Goal: Task Accomplishment & Management: Use online tool/utility

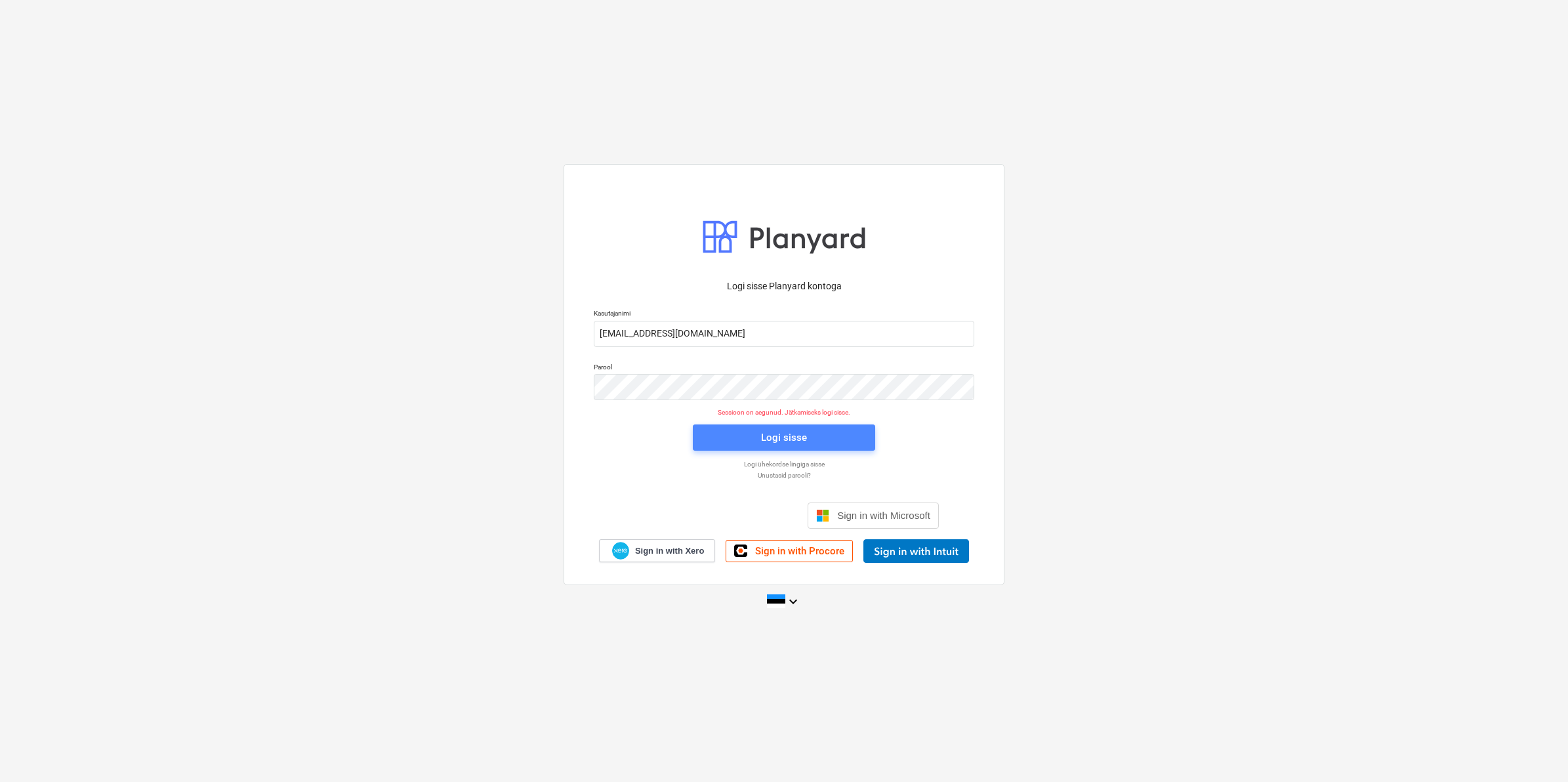
click at [729, 433] on span "Logi sisse" at bounding box center [784, 437] width 151 height 17
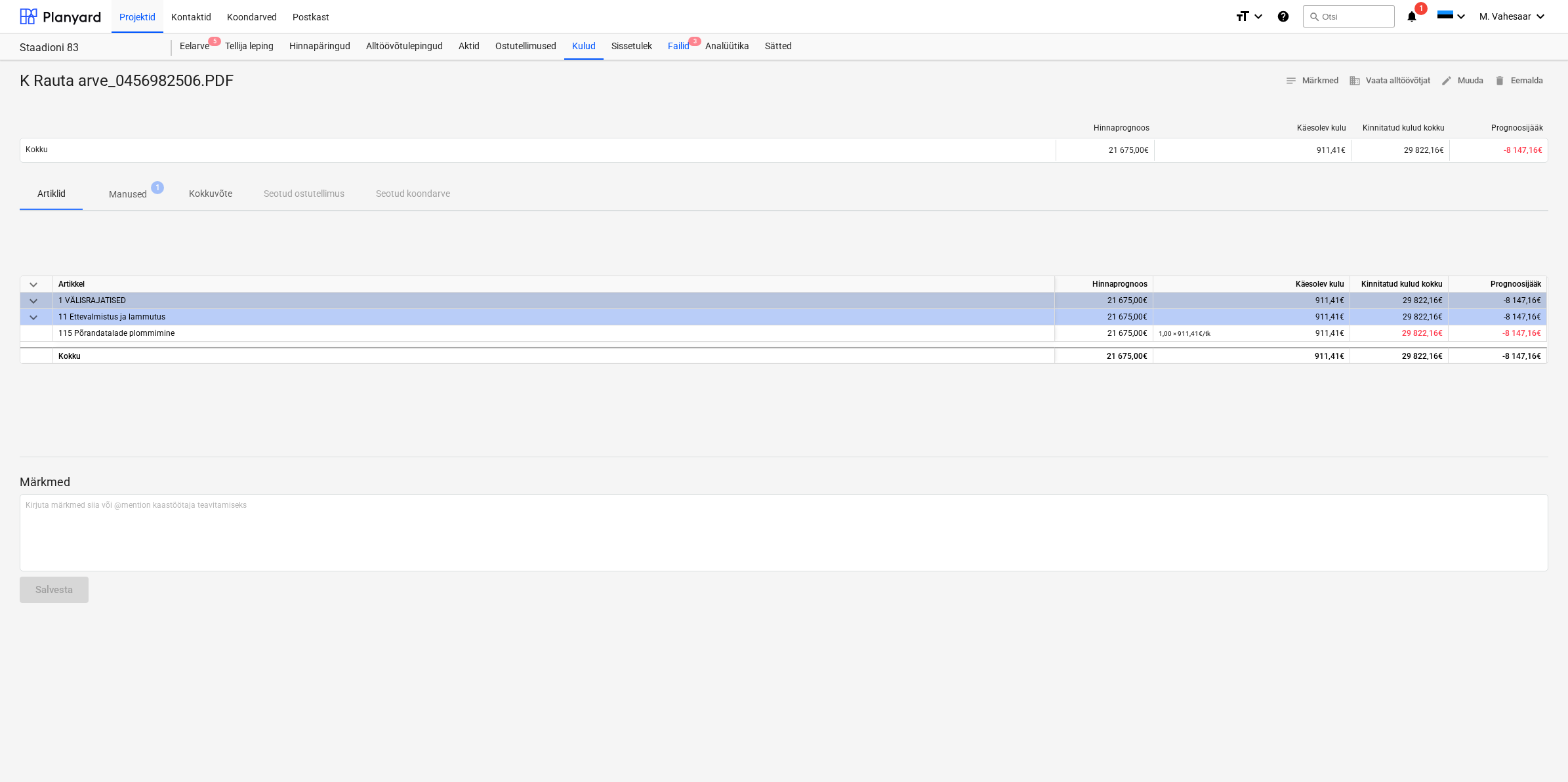
click at [674, 43] on div "Failid 3" at bounding box center [678, 47] width 37 height 26
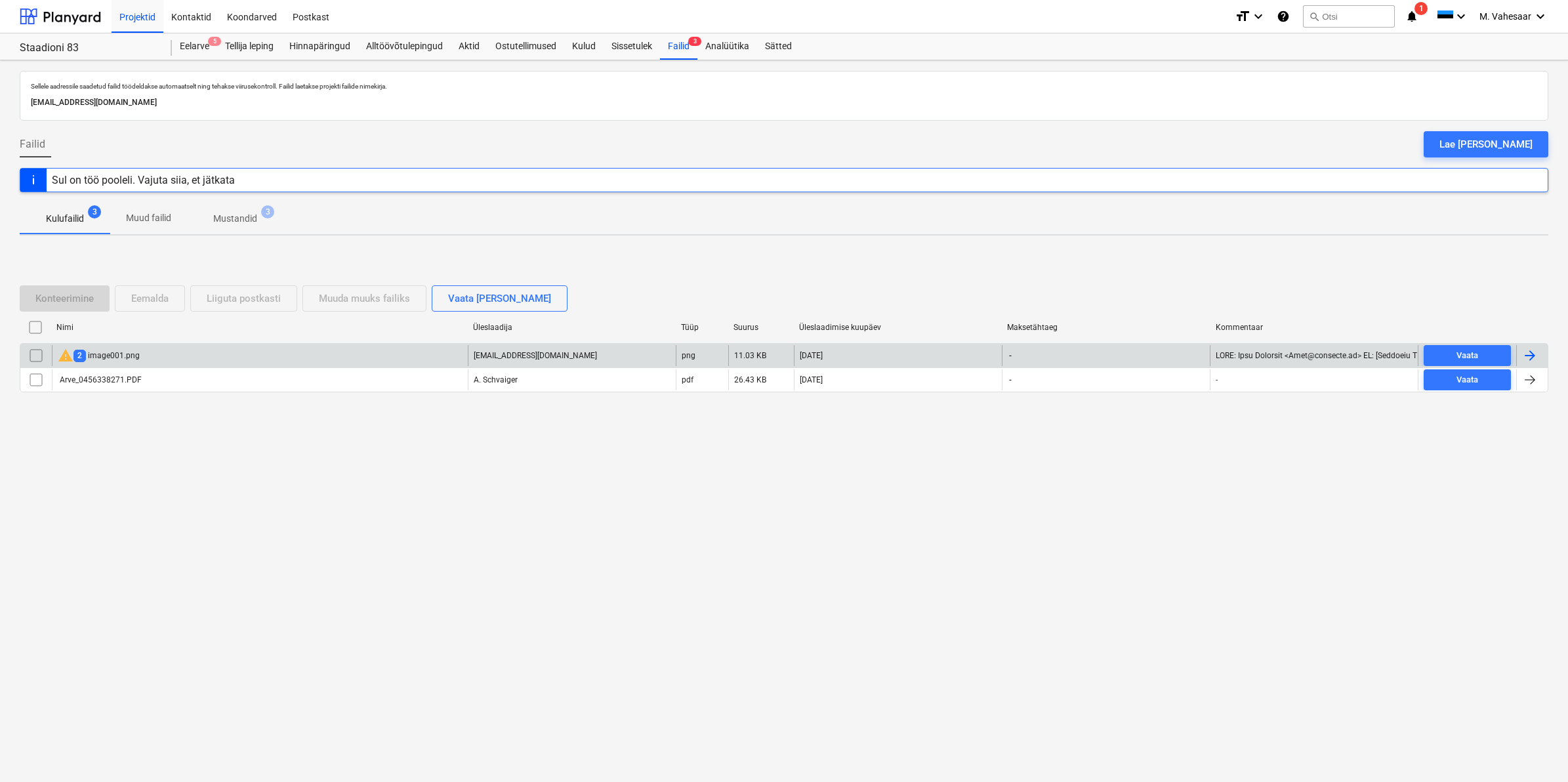
click at [117, 357] on div "warning 2 image001.png" at bounding box center [98, 355] width 82 height 16
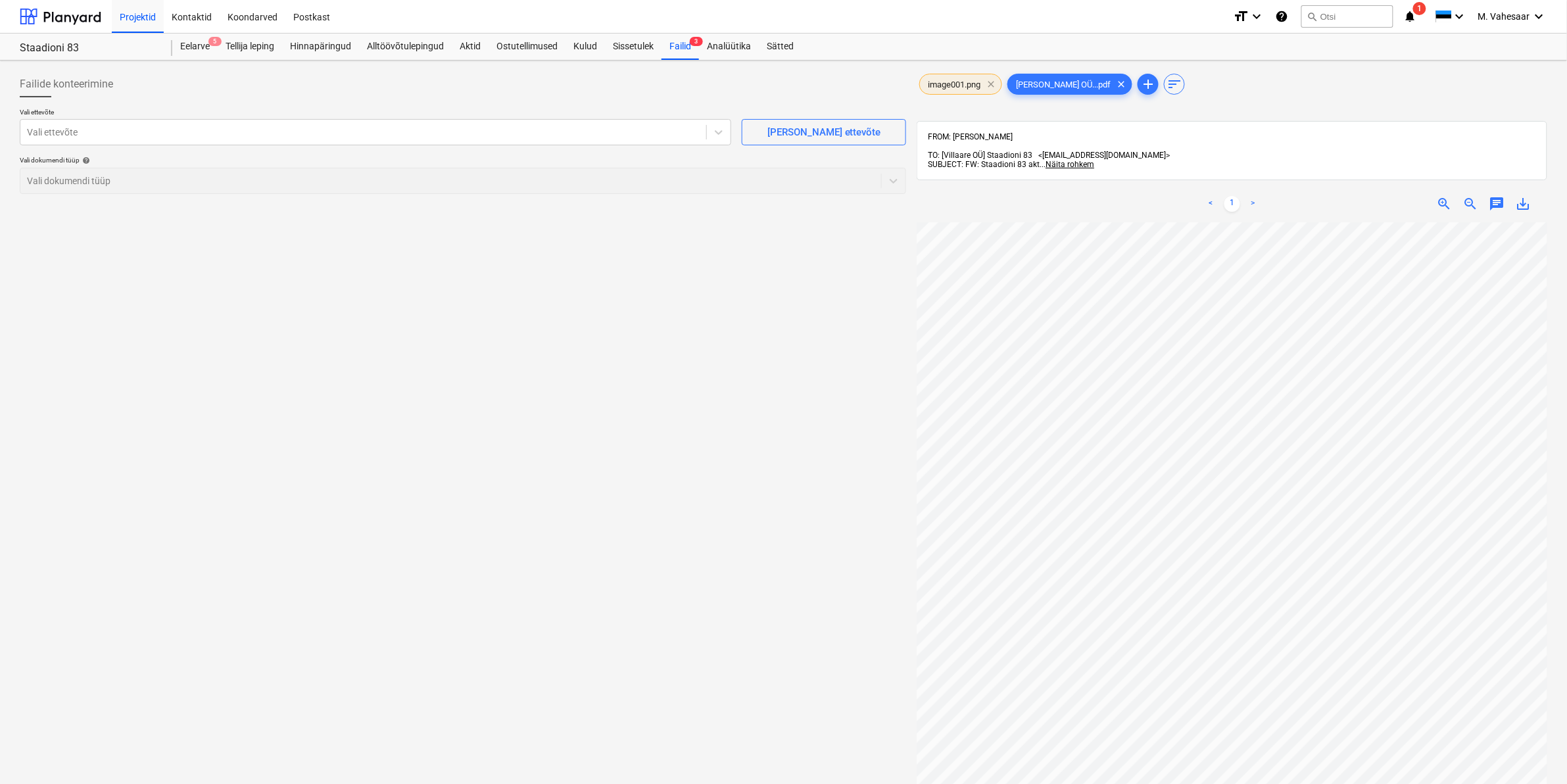
click at [992, 82] on span "clear" at bounding box center [991, 84] width 16 height 16
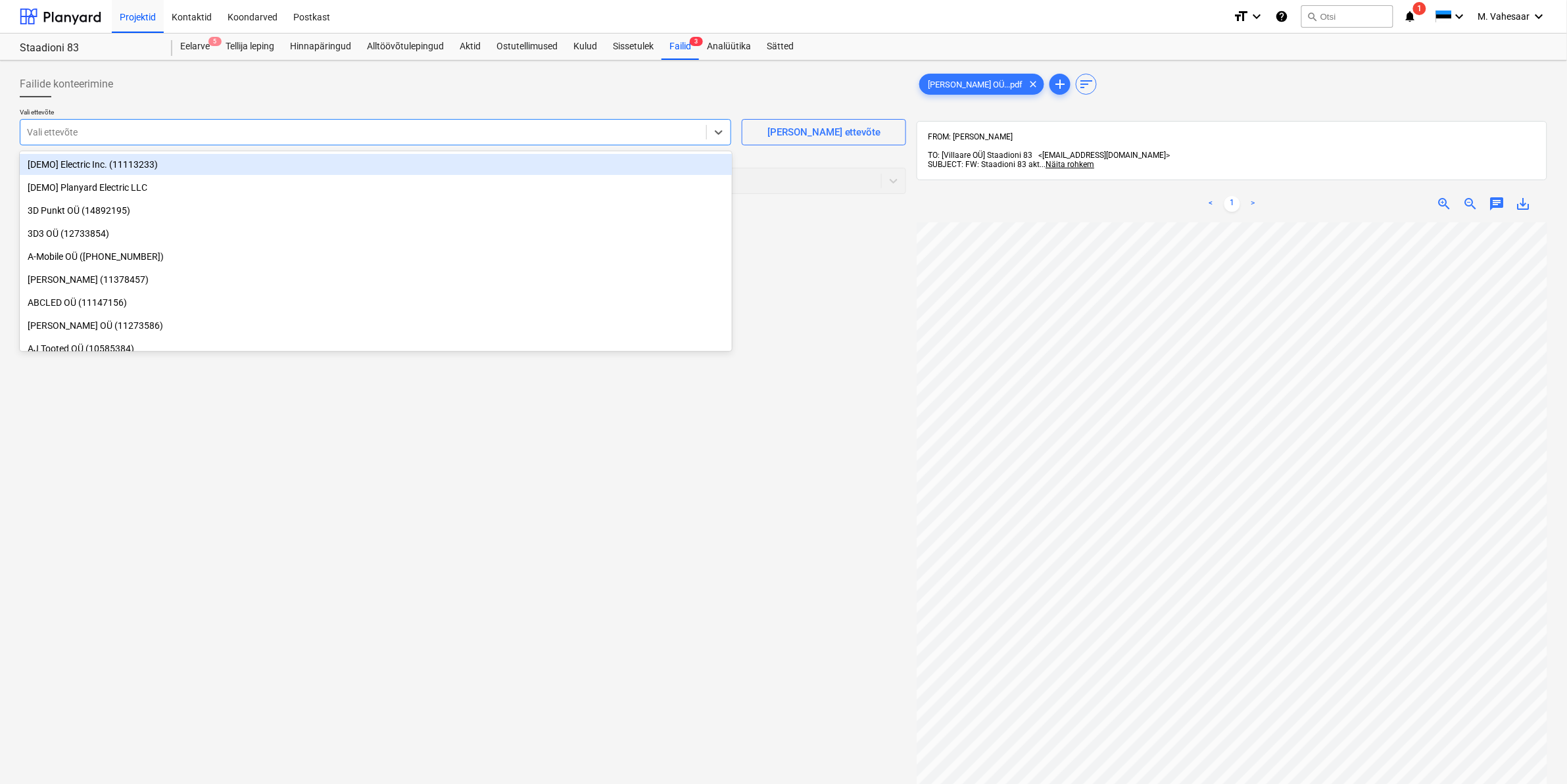
click at [421, 140] on div "Vali ettevõte" at bounding box center [364, 132] width 686 height 19
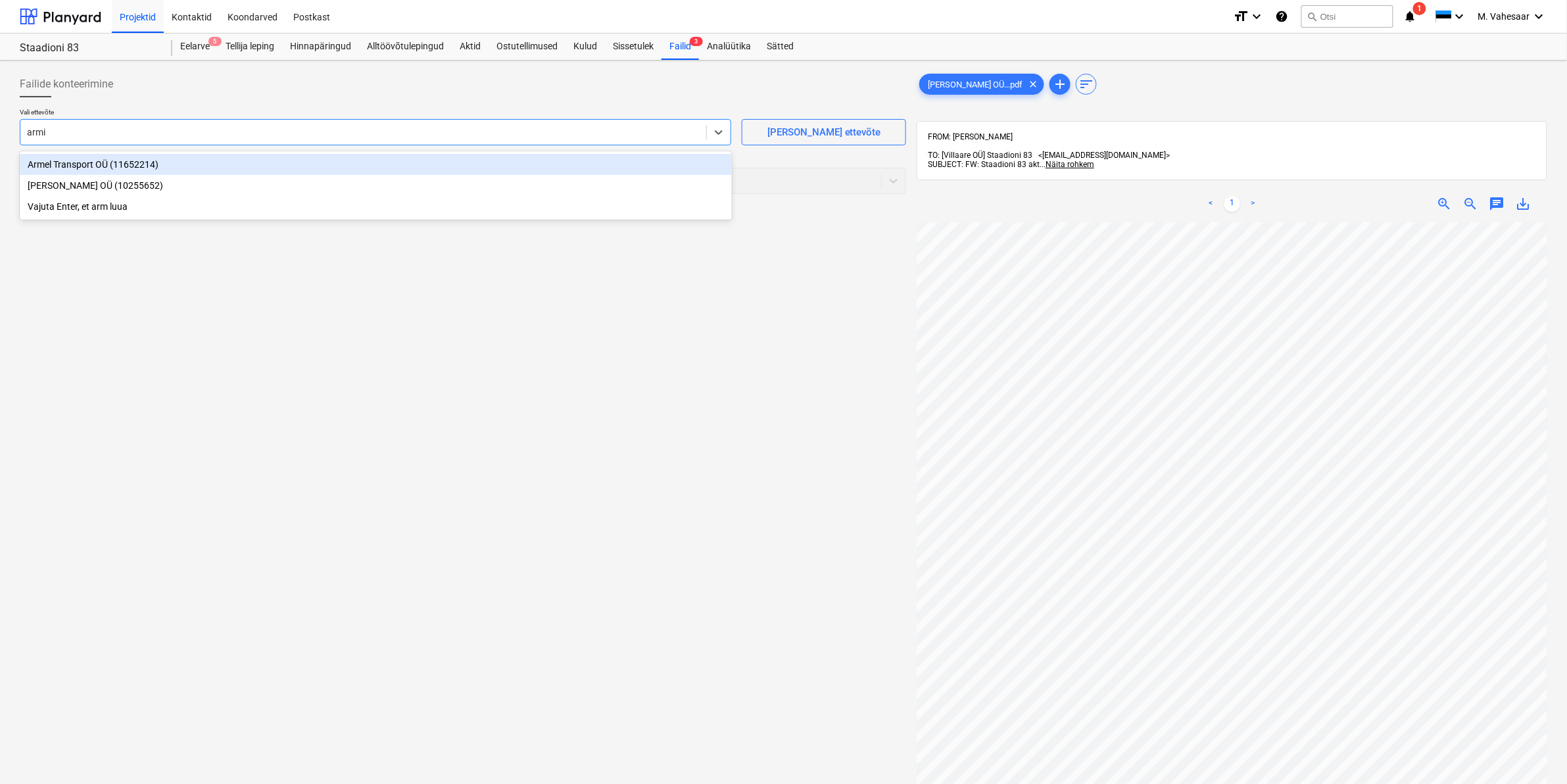
type input "armin"
click at [149, 168] on div "[PERSON_NAME] OÜ (10255652)" at bounding box center [376, 164] width 713 height 21
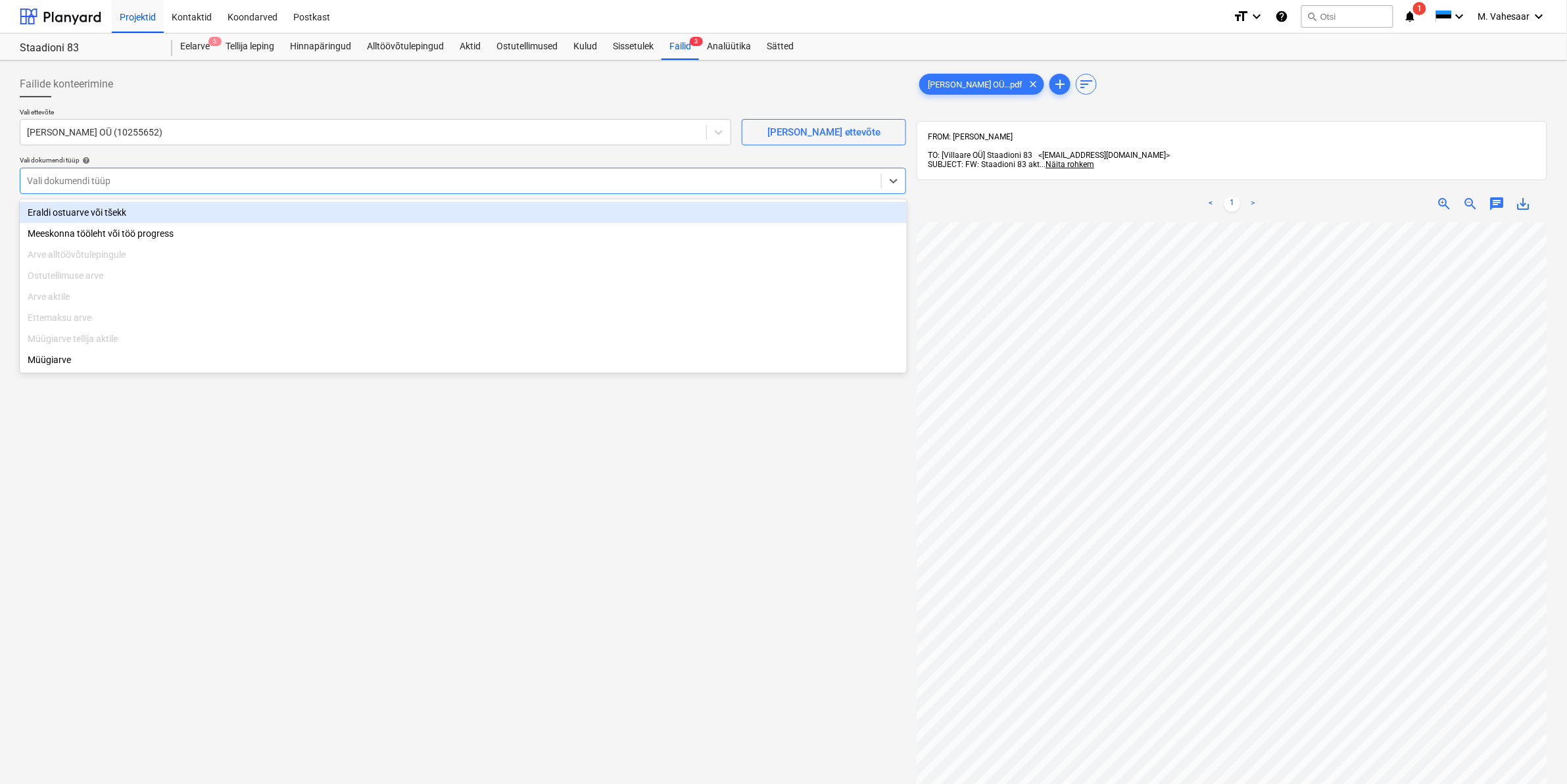
click at [139, 178] on div at bounding box center [451, 180] width 848 height 13
click at [102, 210] on div "Eraldi ostuarve või tšekk" at bounding box center [464, 212] width 888 height 21
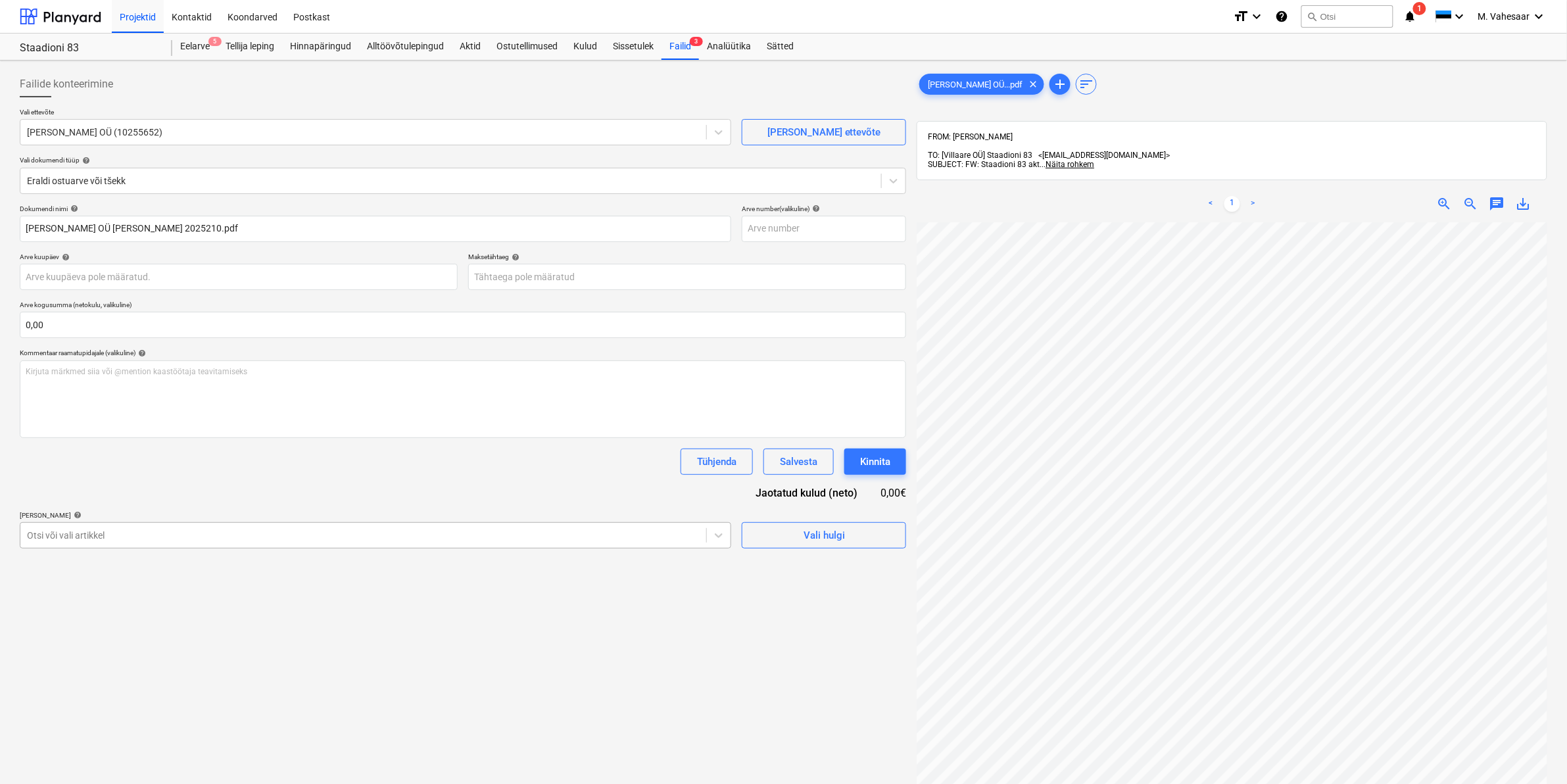
click at [123, 533] on div at bounding box center [363, 535] width 673 height 13
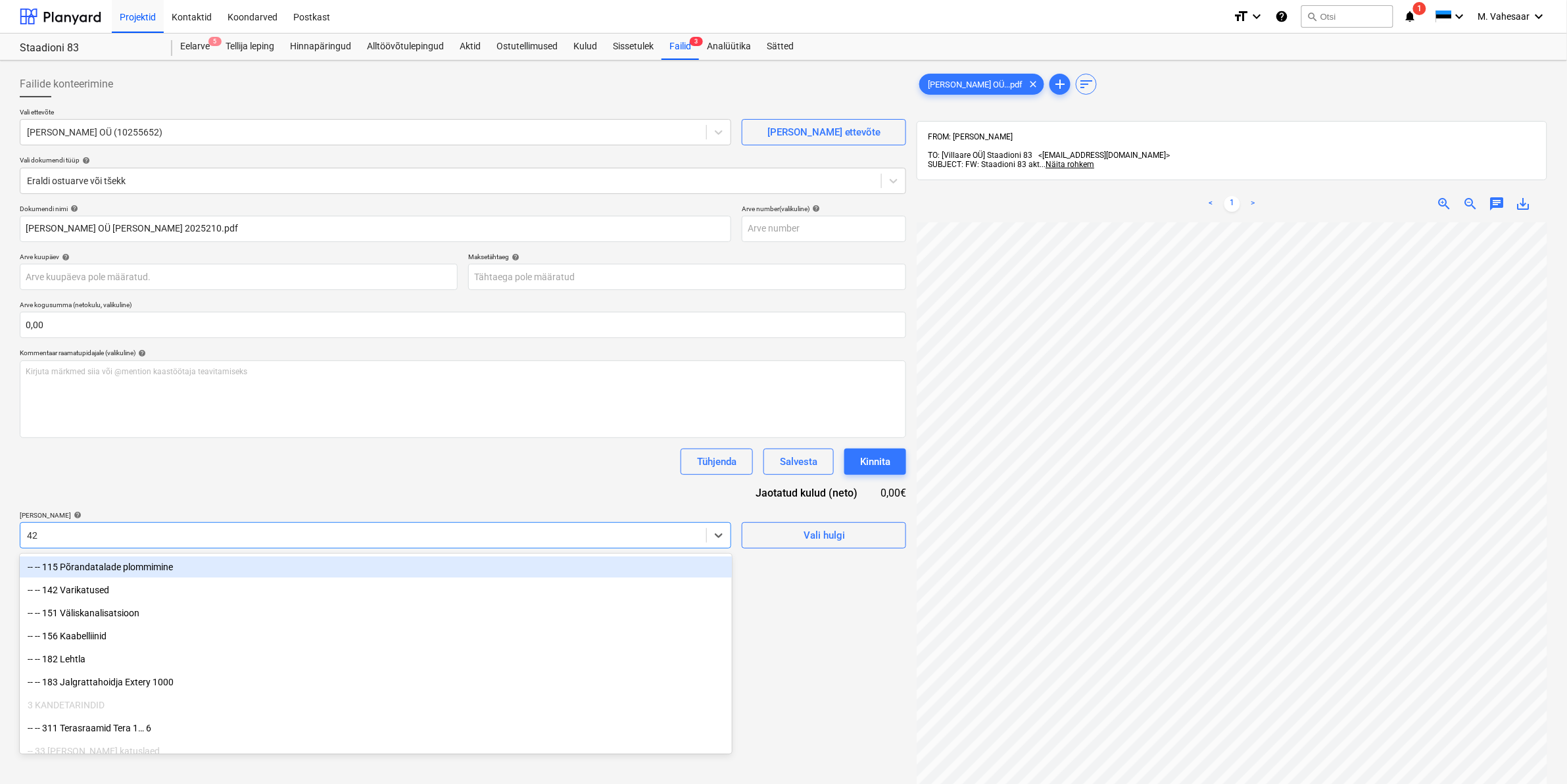
type input "422"
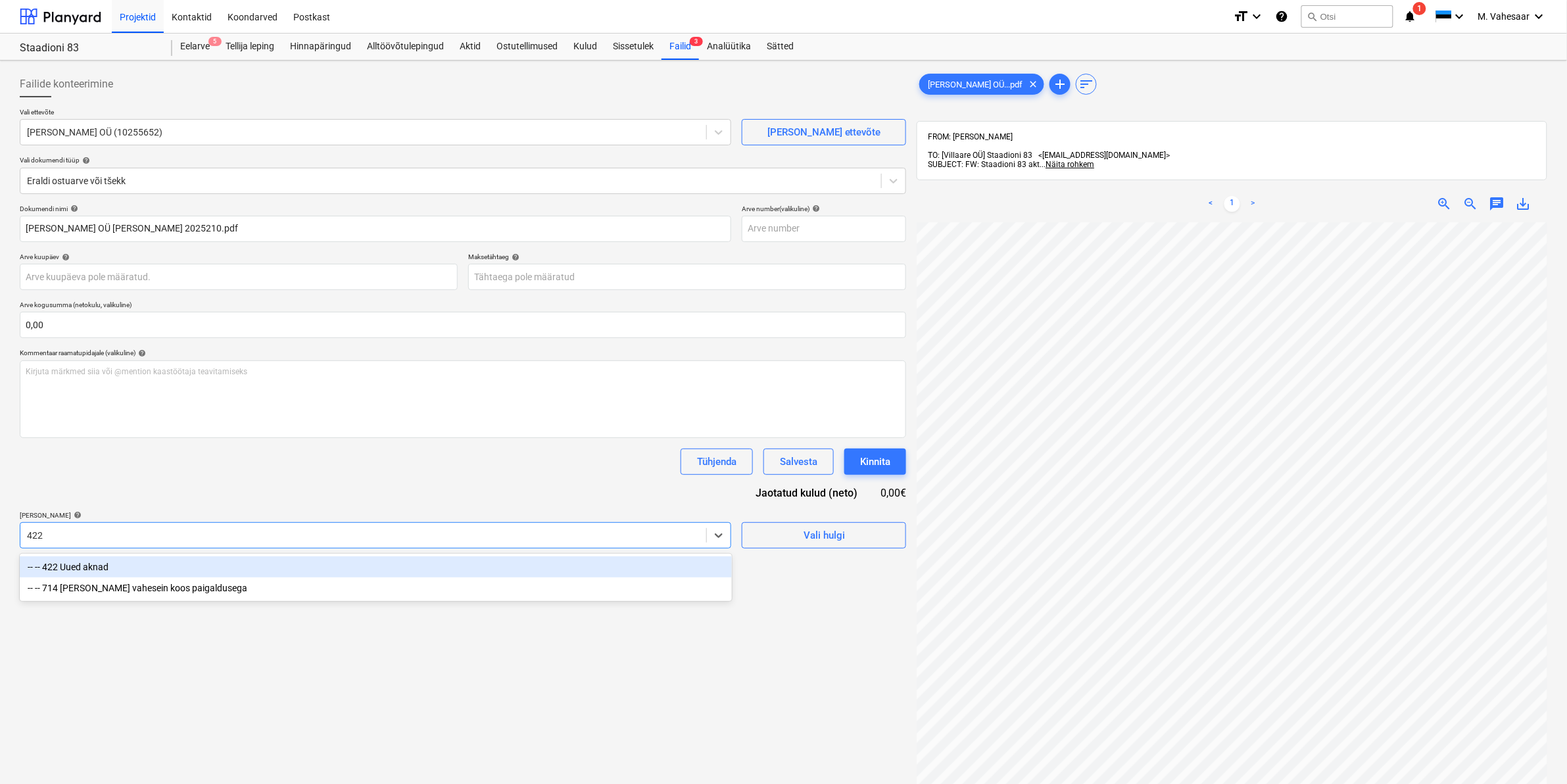
click at [116, 566] on div "-- -- 422 Uued aknad" at bounding box center [376, 566] width 713 height 21
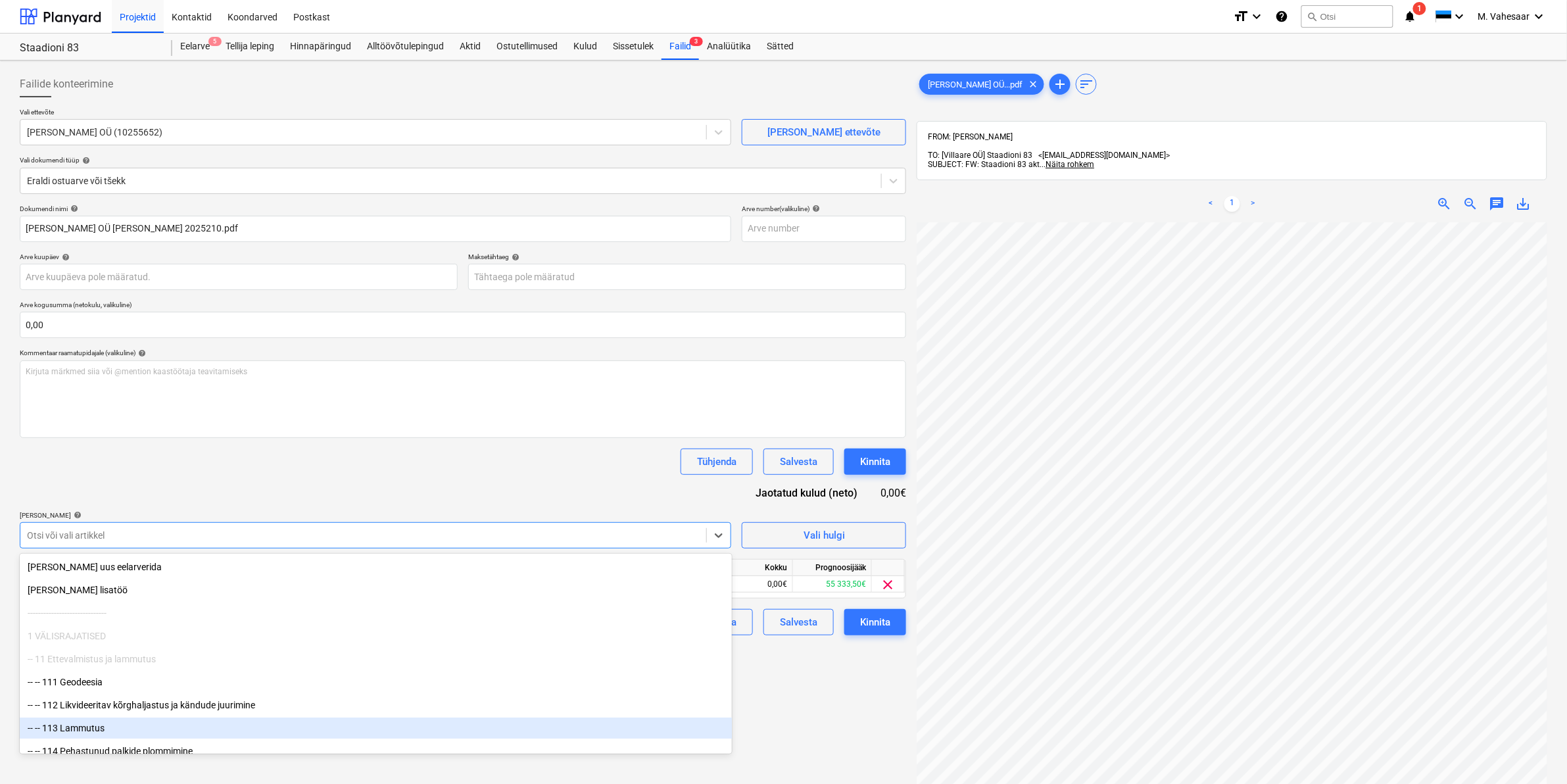
click at [786, 717] on div "Failide konteerimine Vali ettevõte [PERSON_NAME] OÜ (10255652) [PERSON_NAME] uu…" at bounding box center [463, 519] width 897 height 909
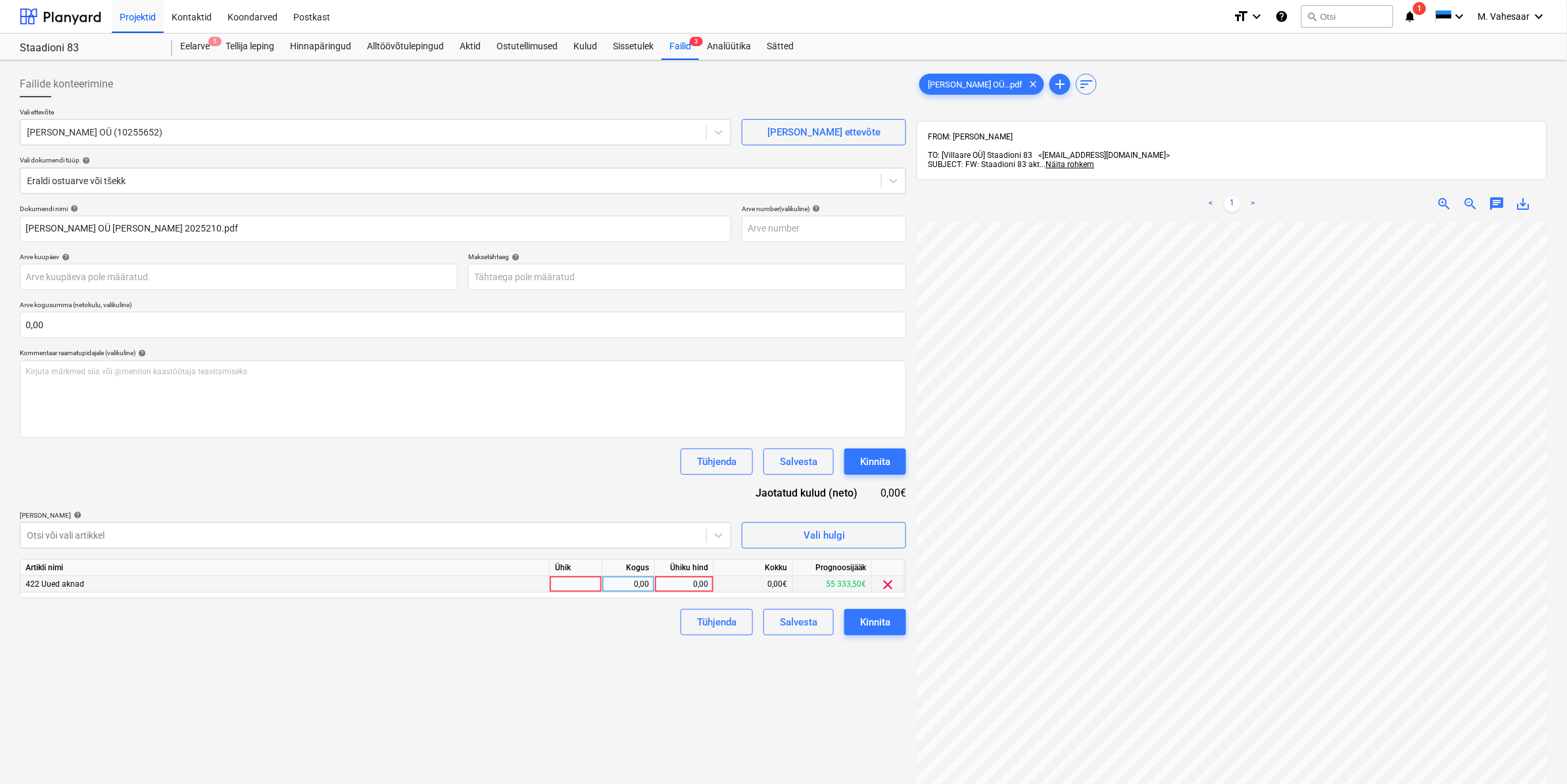
click at [681, 584] on div "0,00" at bounding box center [684, 584] width 48 height 17
type input "40000"
click at [602, 645] on div "Failide konteerimine Vali ettevõte [PERSON_NAME] OÜ (10255652) [PERSON_NAME] uu…" at bounding box center [463, 519] width 897 height 909
click at [866, 627] on div "Kinnita" at bounding box center [875, 622] width 30 height 17
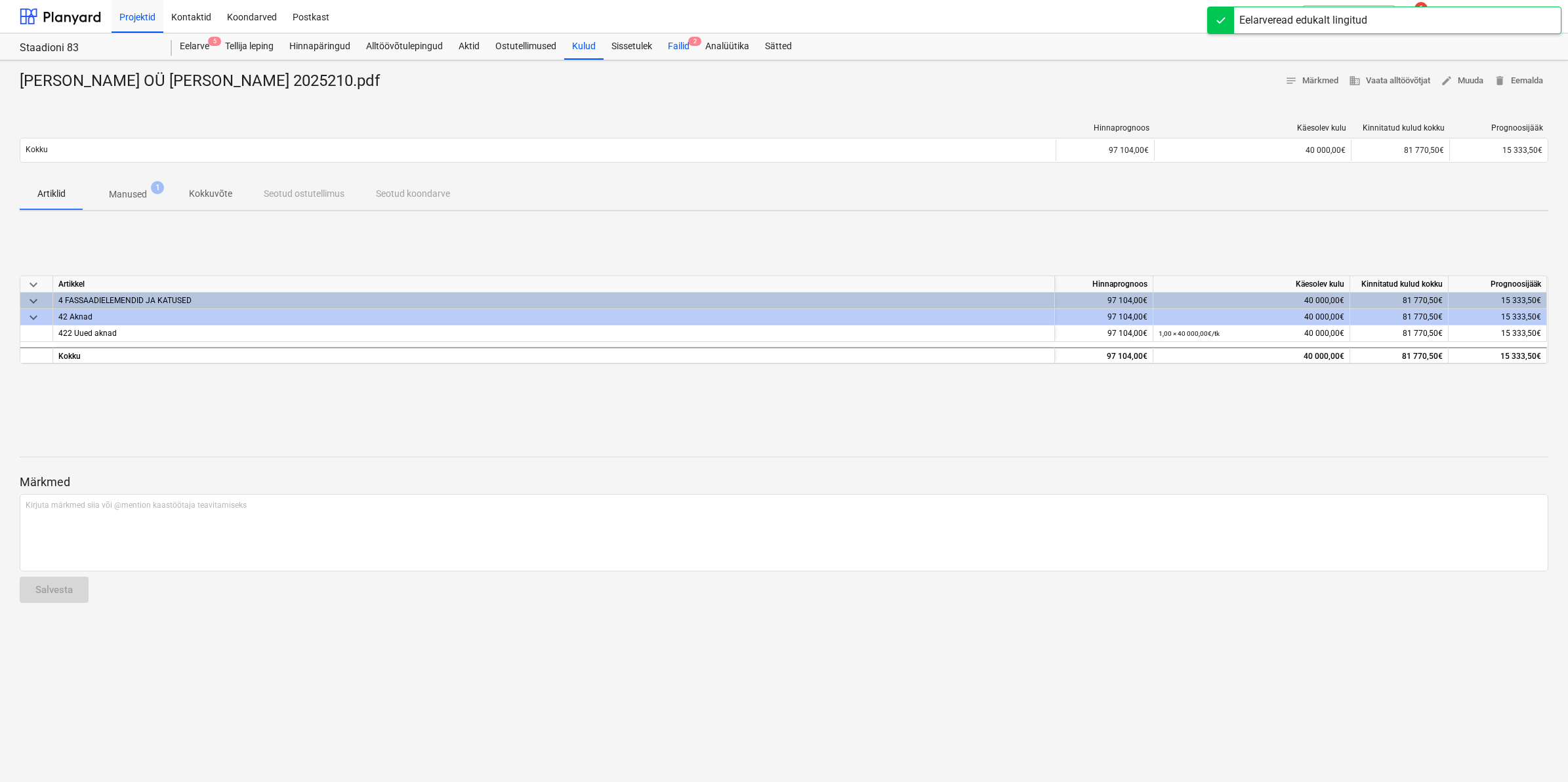
click at [676, 43] on div "Failid 2" at bounding box center [678, 47] width 37 height 26
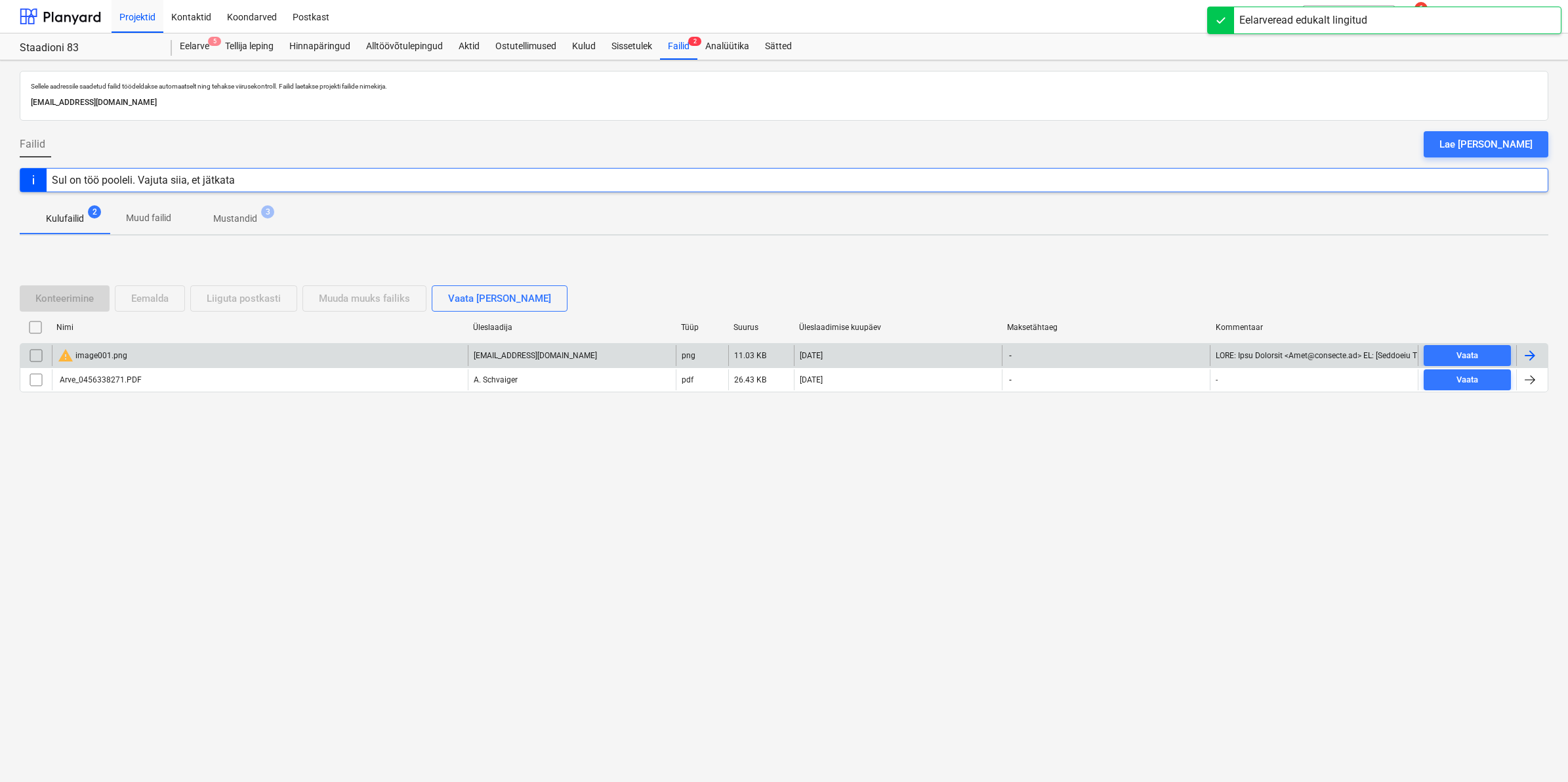
click at [34, 355] on input "checkbox" at bounding box center [36, 355] width 21 height 21
click at [135, 290] on div "Eemalda" at bounding box center [150, 298] width 37 height 17
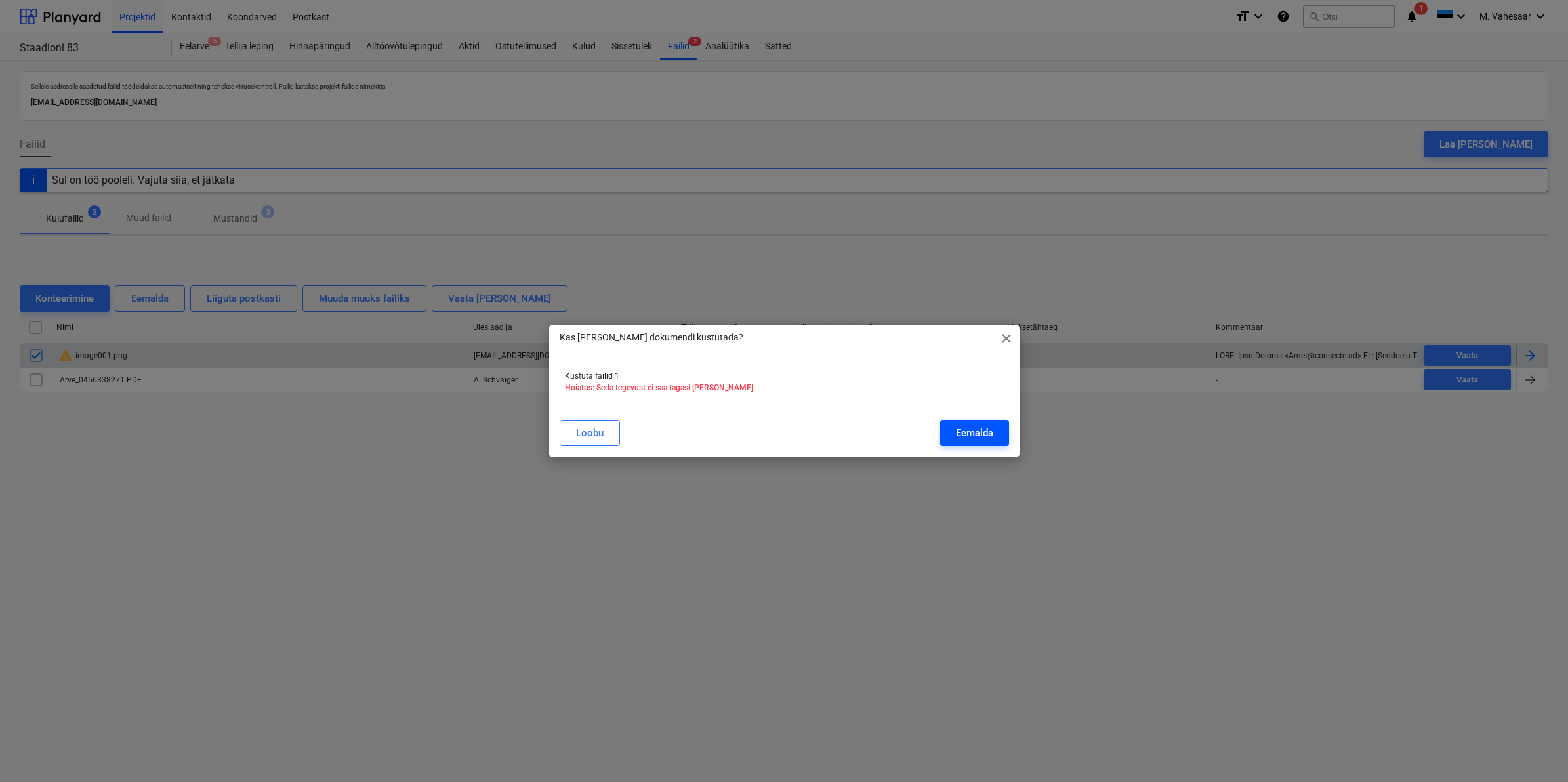
click at [991, 427] on div "Eemalda" at bounding box center [975, 433] width 37 height 17
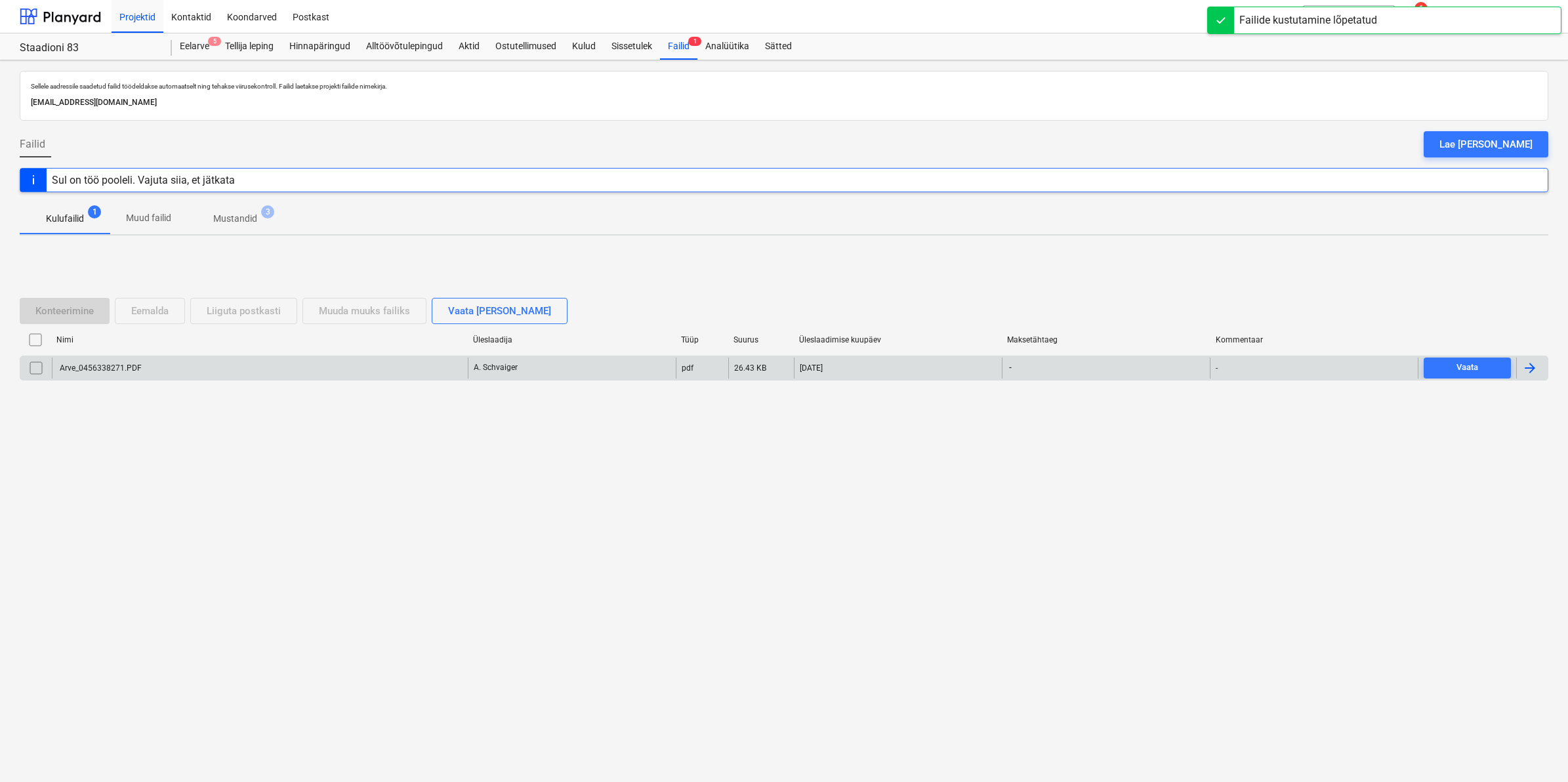
click at [148, 372] on div "Arve_0456338271.PDF" at bounding box center [259, 368] width 416 height 21
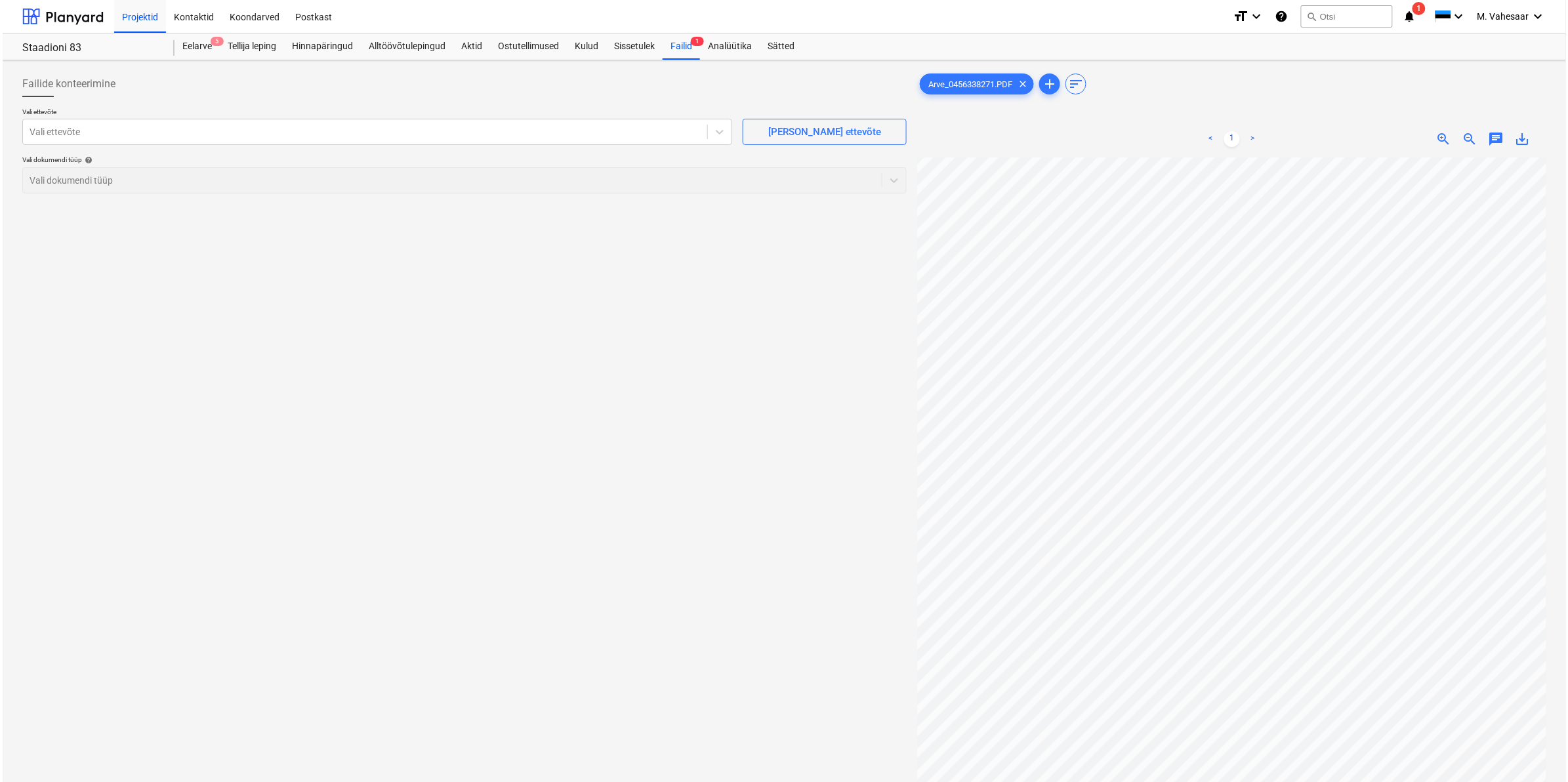
scroll to position [353, 158]
click at [769, 468] on div "Failide konteerimine Vali ettevõte Vali ettevõte [PERSON_NAME] uus ettevõte Val…" at bounding box center [782, 487] width 1534 height 842
click at [128, 130] on div at bounding box center [362, 131] width 671 height 13
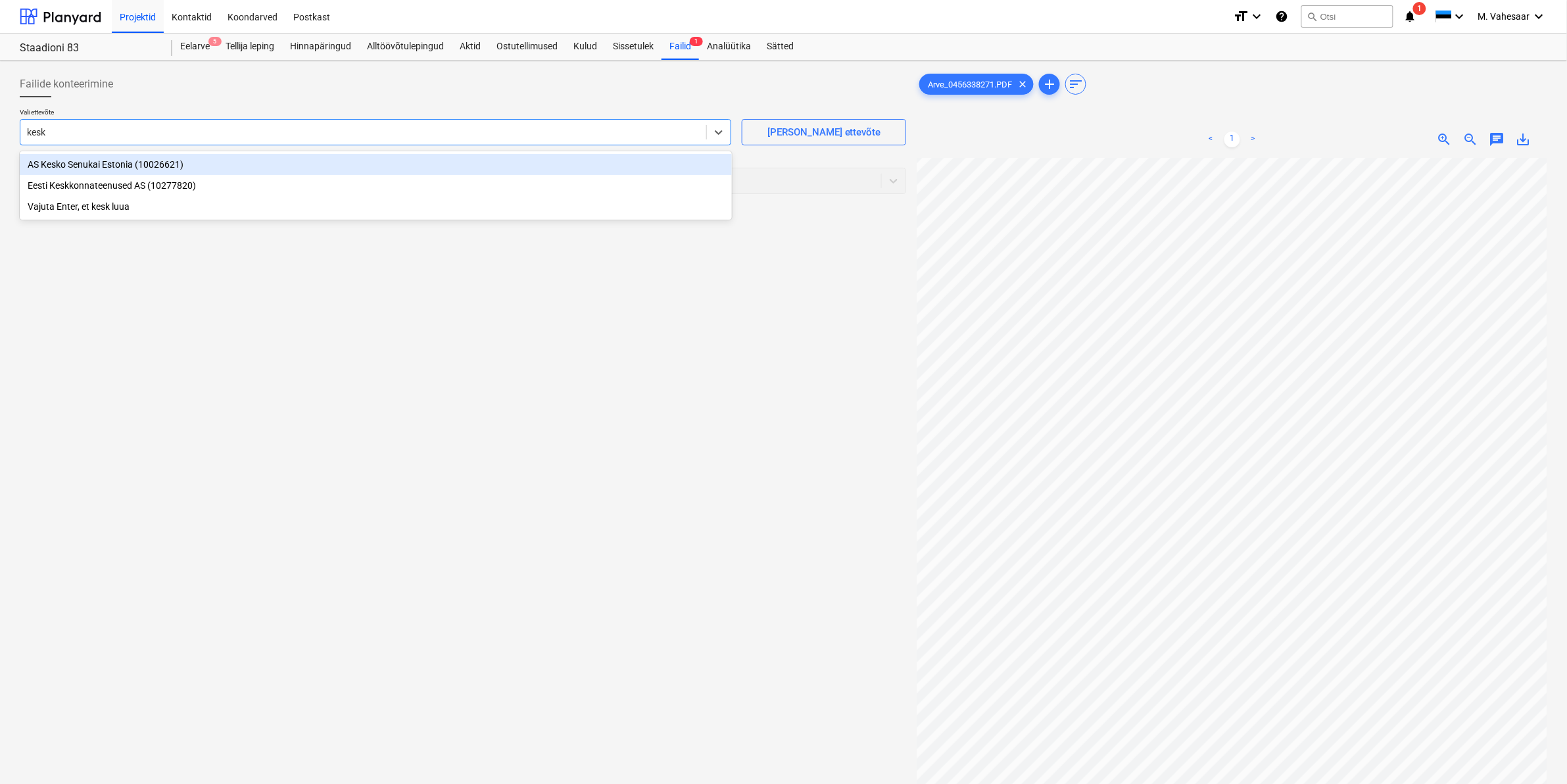
type input "kesko"
click at [125, 163] on div "AS Kesko Senukai Estonia (10026621)" at bounding box center [376, 164] width 713 height 21
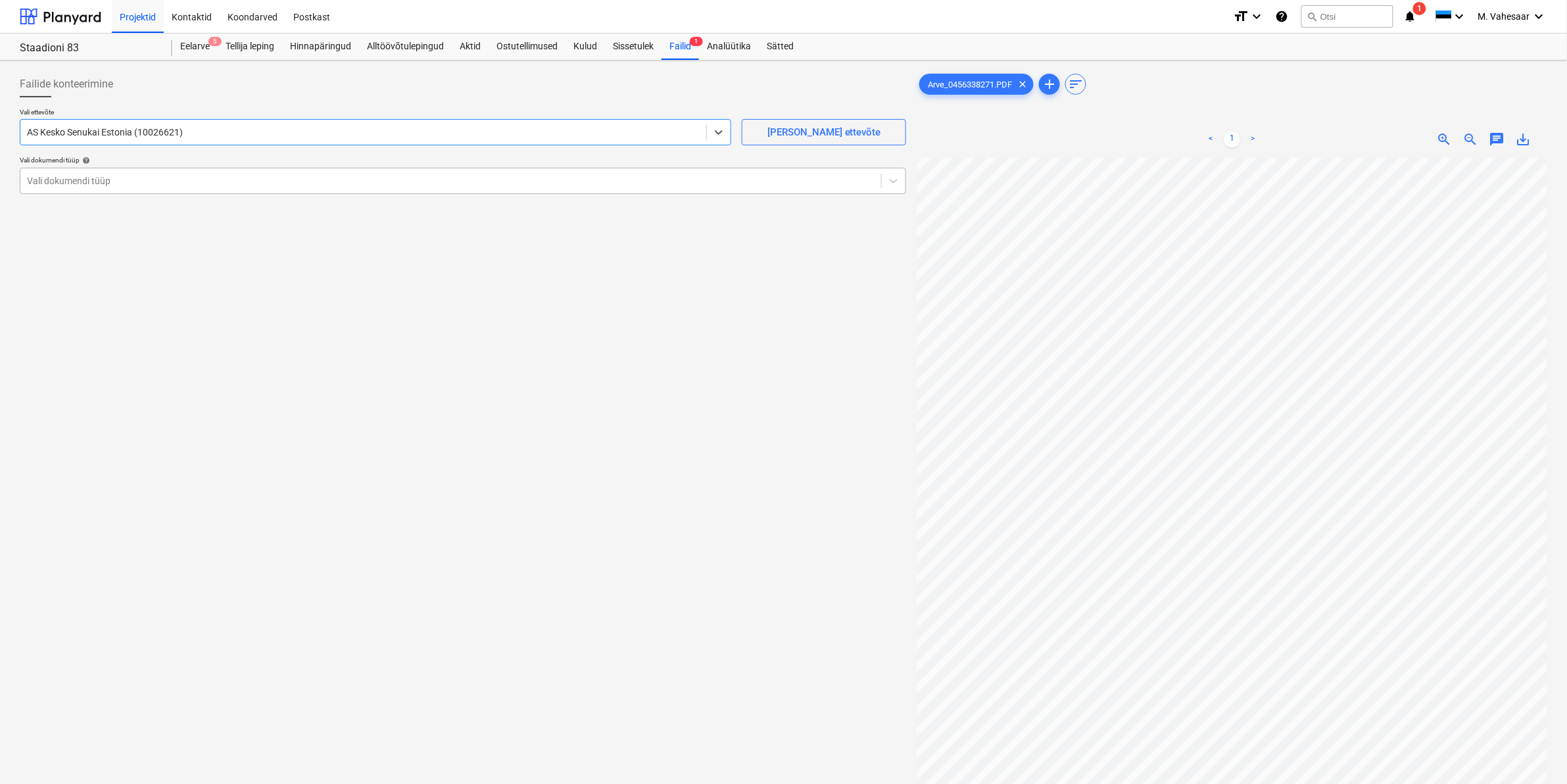
click at [119, 175] on div at bounding box center [451, 180] width 848 height 13
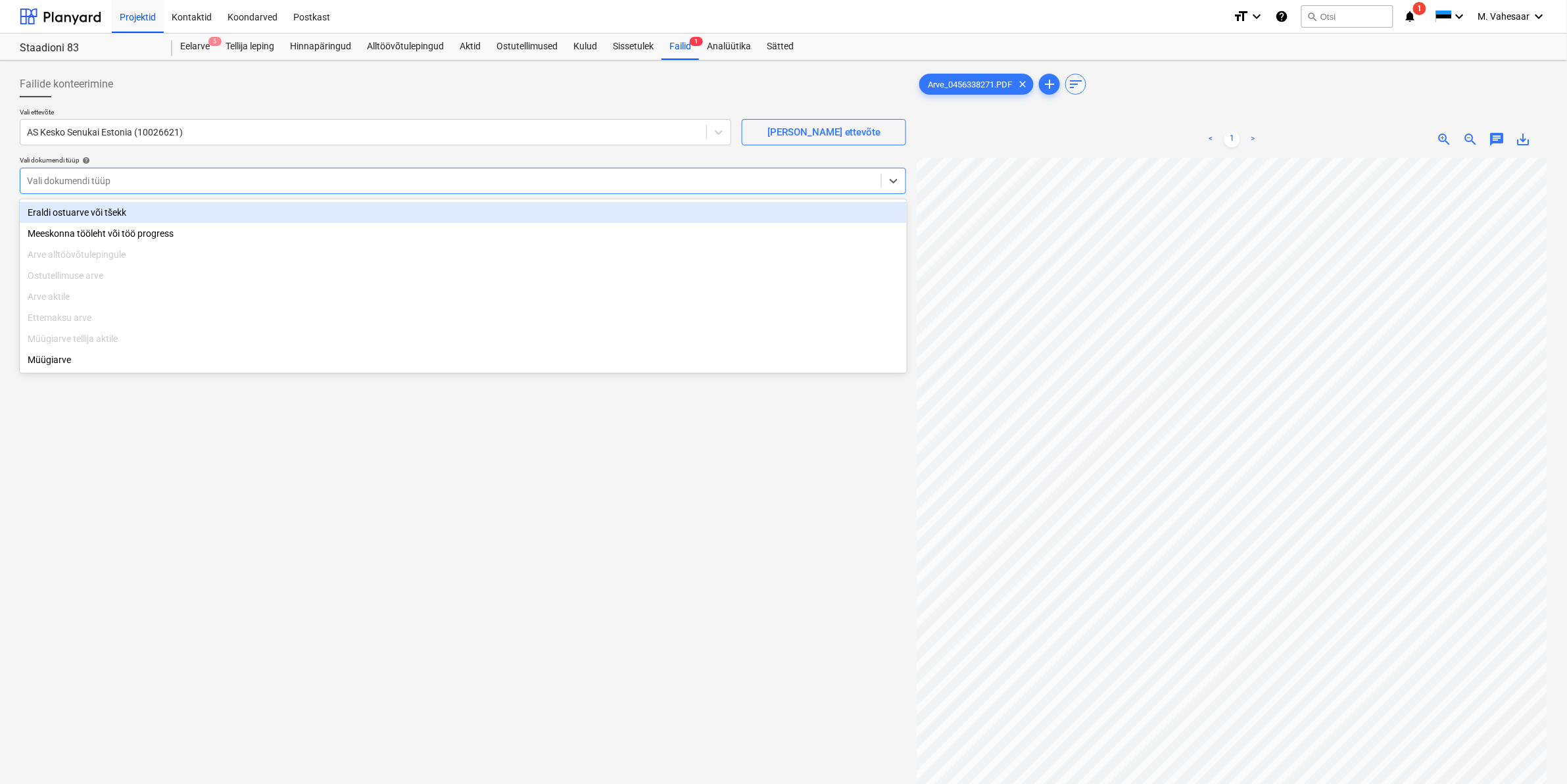
click at [99, 217] on div "Eraldi ostuarve või tšekk" at bounding box center [464, 212] width 888 height 21
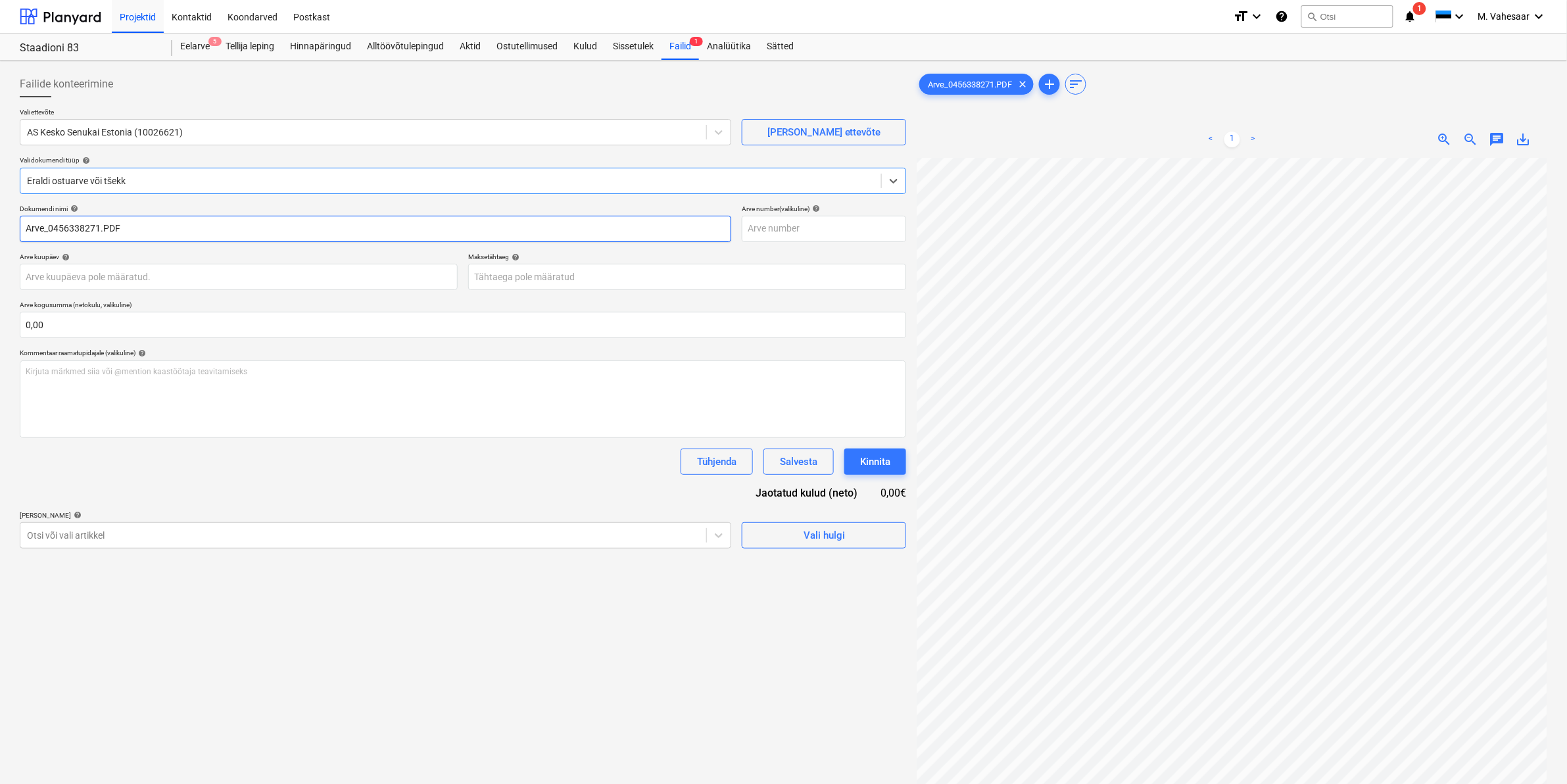
click at [26, 227] on input "Arve_0456338271.PDF" at bounding box center [376, 229] width 712 height 26
type input "K Rauta Arve_0456338271.PDF"
click at [140, 544] on div "Otsi või vali artikkel" at bounding box center [364, 535] width 686 height 19
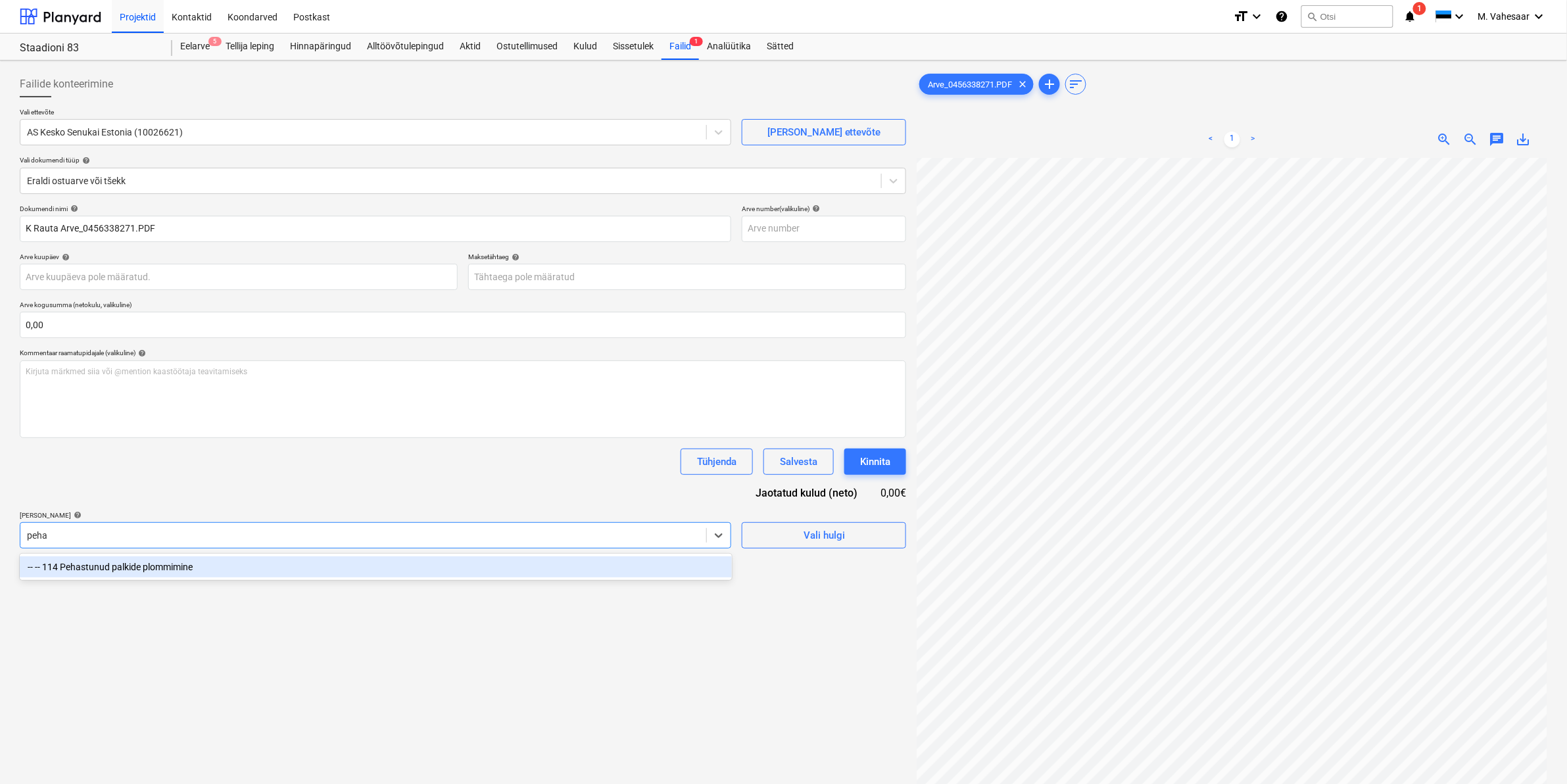
type input "pehas"
click at [173, 560] on div "-- -- 114 Pehastunud palkide plommimine" at bounding box center [376, 566] width 713 height 21
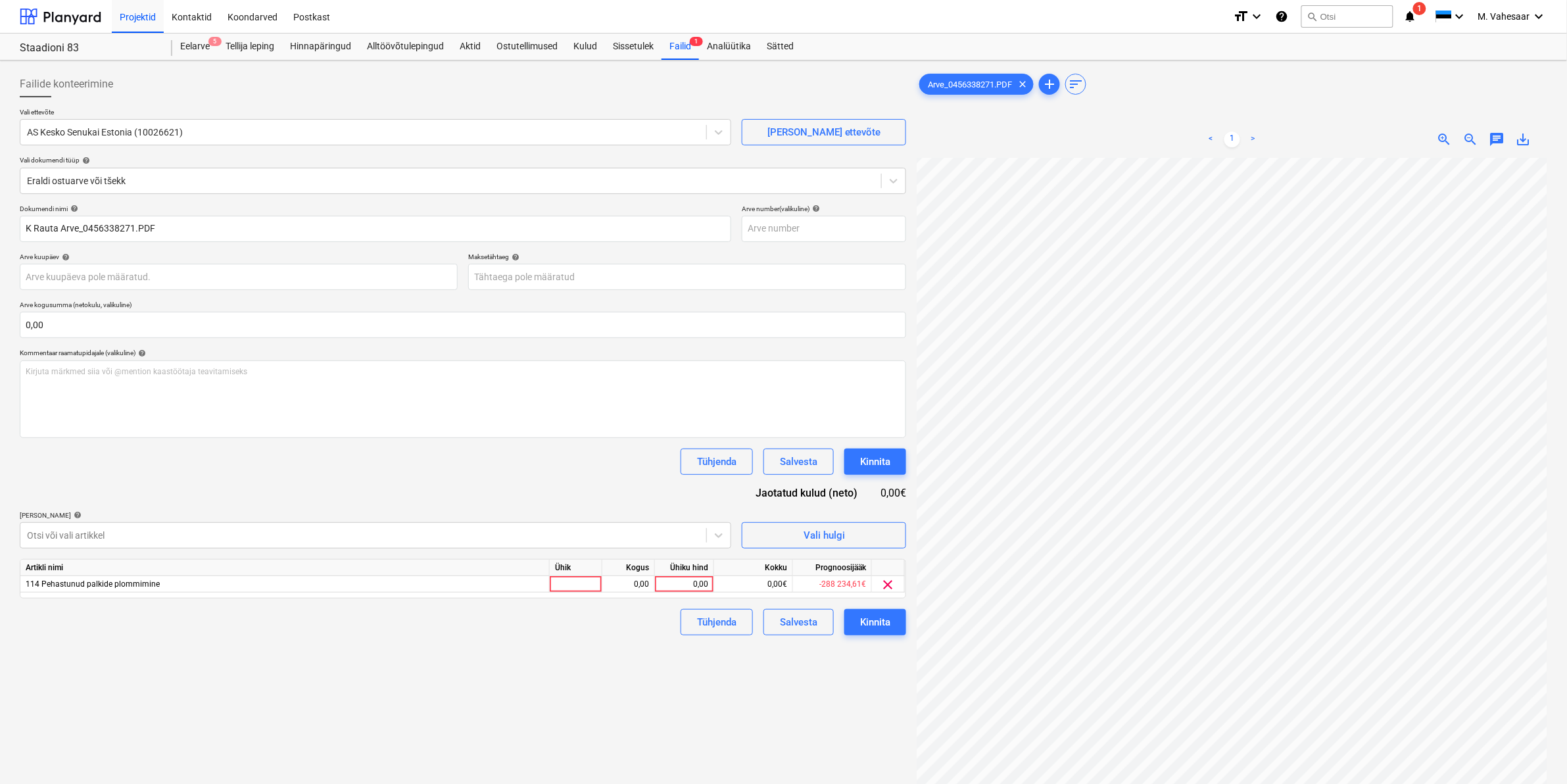
click at [849, 711] on div "Failide konteerimine Vali ettevõte AS Kesko Senukai Estonia (10026621) [PERSON_…" at bounding box center [463, 488] width 897 height 845
click at [666, 583] on div "0,00" at bounding box center [684, 584] width 48 height 17
type input "6"
click at [653, 668] on div "Failide konteerimine Vali ettevõte AS Kesko Senukai Estonia (10026621) [PERSON_…" at bounding box center [463, 488] width 897 height 845
click at [867, 625] on div "Kinnita" at bounding box center [875, 622] width 30 height 17
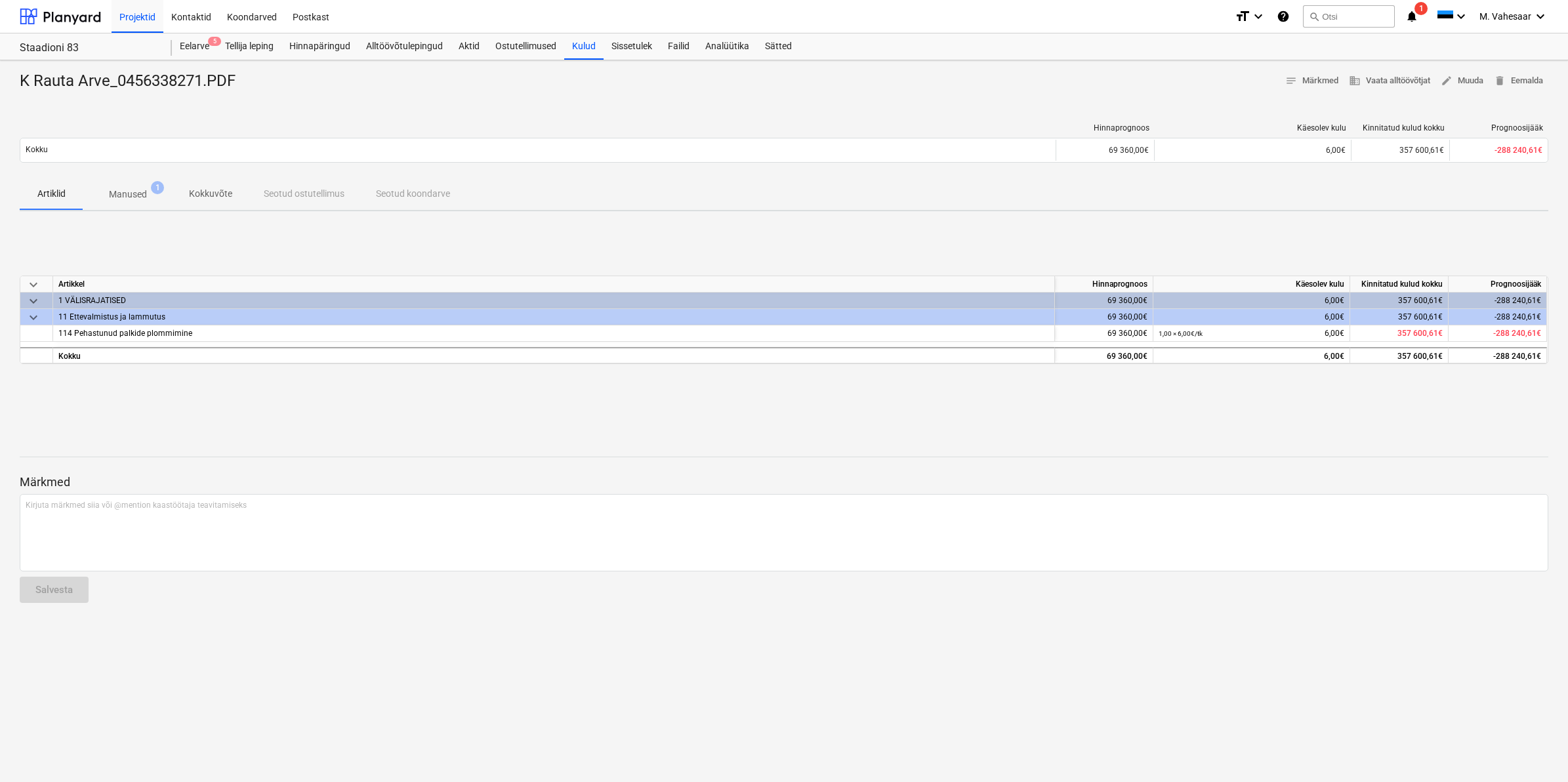
click at [876, 245] on div "keyboard_arrow_down Artikkel Hinnaprognoos Käesolev kulu Kinnitatud kulud kokku…" at bounding box center [784, 320] width 1529 height 197
